Goal: Find specific page/section: Find specific page/section

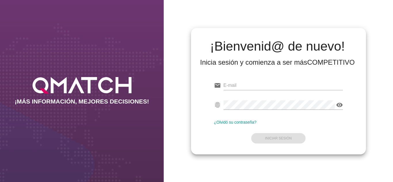
type input "[PERSON_NAME][EMAIL_ADDRESS][DOMAIN_NAME]"
click at [218, 146] on div "email [PERSON_NAME][EMAIL_ADDRESS][DOMAIN_NAME] fingerprint visibility ¿Olvidó …" at bounding box center [279, 111] width 166 height 78
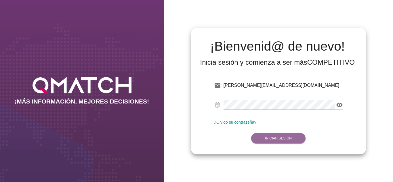
click at [273, 137] on strong "Iniciar Sesión" at bounding box center [278, 138] width 27 height 4
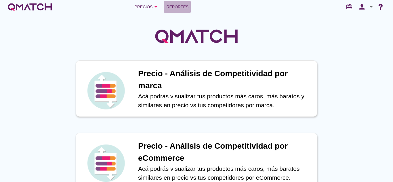
click at [190, 6] on link "Reportes" at bounding box center [177, 7] width 27 height 12
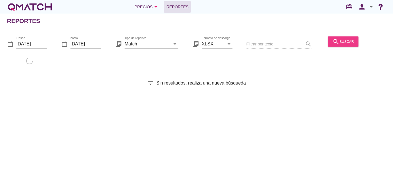
click at [342, 40] on div "search buscar" at bounding box center [343, 41] width 21 height 7
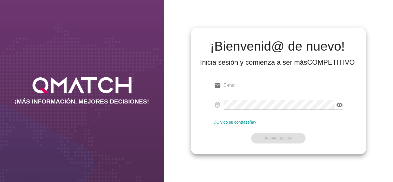
type input "[PERSON_NAME][EMAIL_ADDRESS][DOMAIN_NAME]"
click at [246, 136] on form "email [PERSON_NAME][EMAIL_ADDRESS][DOMAIN_NAME] fingerprint visibility ¿Olvidó …" at bounding box center [278, 111] width 129 height 68
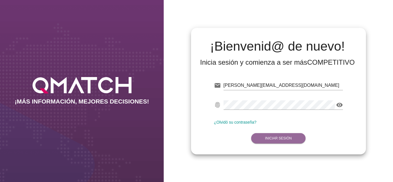
click at [279, 138] on strong "Iniciar Sesión" at bounding box center [278, 138] width 27 height 4
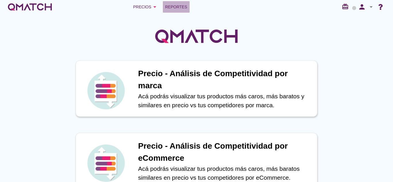
click at [174, 7] on span "Reportes" at bounding box center [176, 6] width 22 height 7
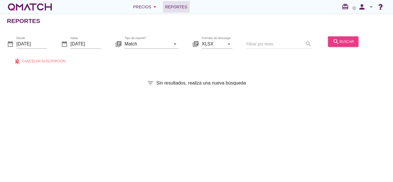
click at [348, 41] on div "search buscar" at bounding box center [343, 41] width 21 height 7
